Goal: Information Seeking & Learning: Learn about a topic

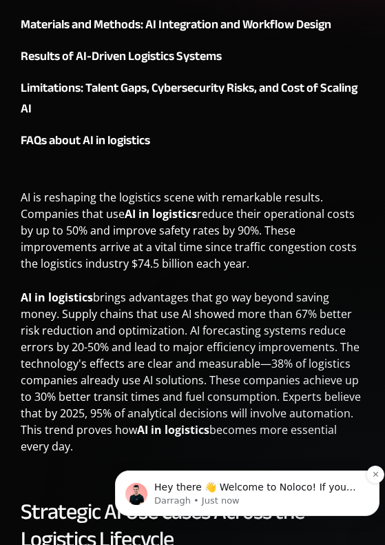
click at [208, 491] on p "Hey there 👋 Welcome to Noloco! If you have any questions, just reply to this me…" at bounding box center [258, 488] width 208 height 14
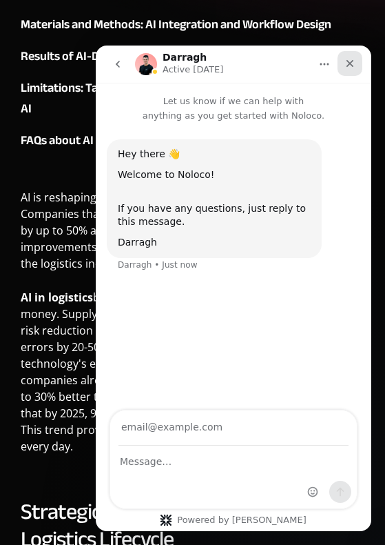
click at [350, 63] on icon "Close" at bounding box center [351, 64] width 8 height 8
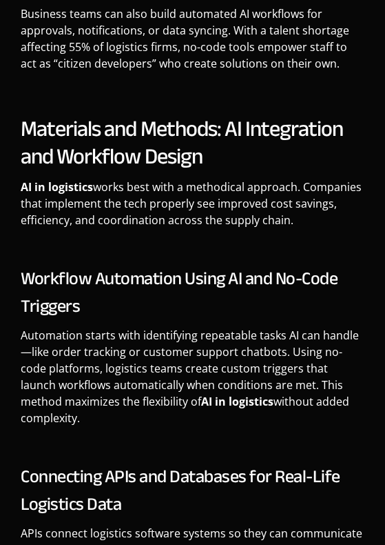
scroll to position [2889, 0]
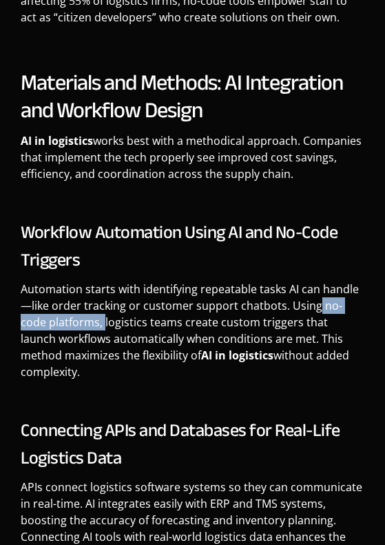
drag, startPoint x: 317, startPoint y: 289, endPoint x: 76, endPoint y: 308, distance: 241.4
click at [76, 308] on p "Automation starts with identifying repeatable tasks AI can handle—like order tr…" at bounding box center [193, 336] width 344 height 110
copy p "no-code platforms,"
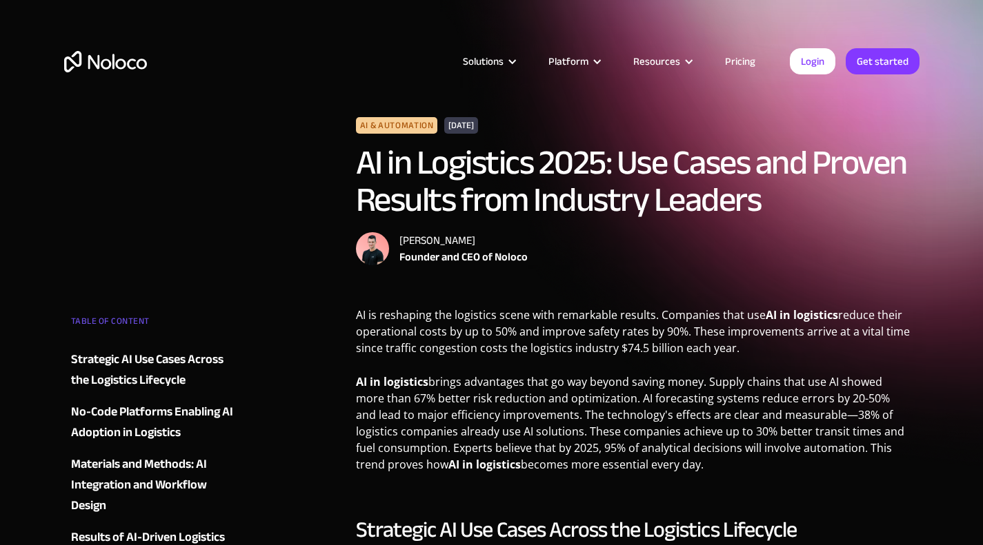
drag, startPoint x: 500, startPoint y: 123, endPoint x: 466, endPoint y: 123, distance: 33.8
click at [385, 123] on div "Solutions Use Cases Business Types Project Management Keep track of customers, …" at bounding box center [491, 65] width 983 height 130
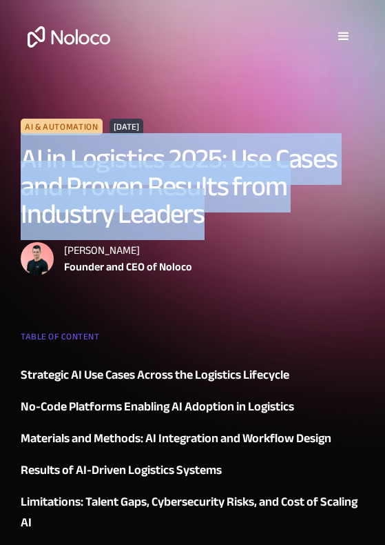
drag, startPoint x: 26, startPoint y: 159, endPoint x: 208, endPoint y: 223, distance: 193.7
click at [208, 223] on h1 "AI in Logistics 2025: Use Cases and Proven Results from Industry Leaders" at bounding box center [193, 186] width 344 height 83
copy h1 "AI in Logistics 2025: Use Cases and Proven Results from Industry Leaders"
